Goal: Check status: Check status

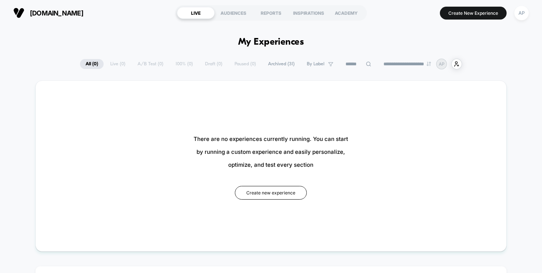
click at [285, 65] on span "Archived ( 31 )" at bounding box center [282, 64] width 38 height 10
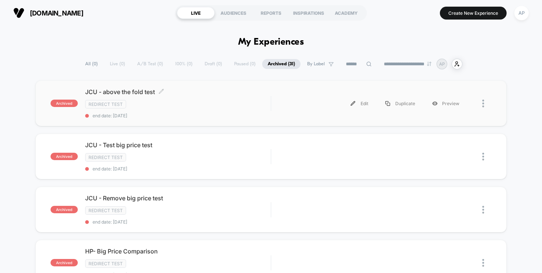
click at [202, 113] on span "end date: [DATE]" at bounding box center [178, 116] width 186 height 6
